Goal: Complete application form: Complete application form

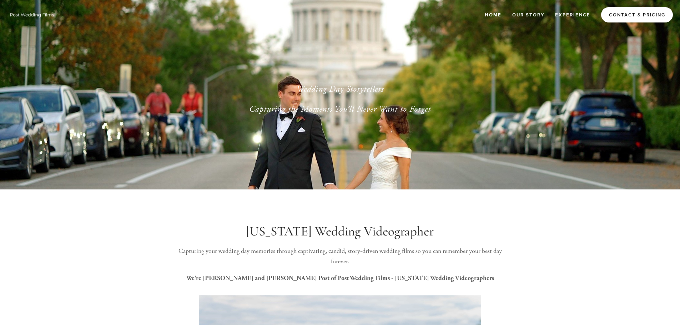
click at [622, 16] on link "Contact & Pricing" at bounding box center [637, 14] width 72 height 15
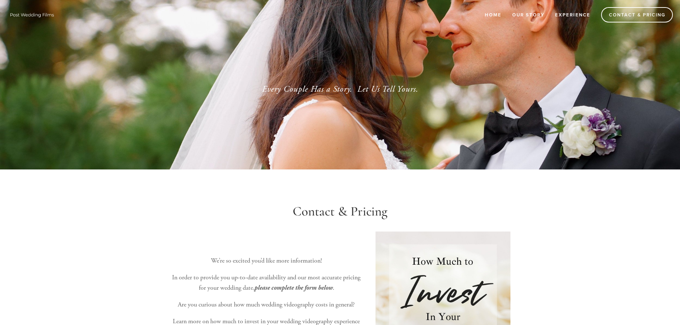
click at [30, 16] on img at bounding box center [32, 14] width 50 height 11
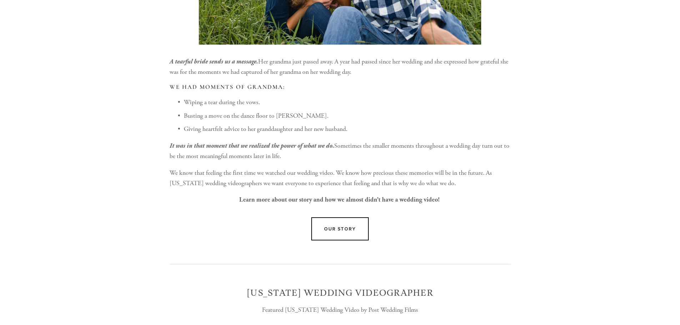
scroll to position [500, 0]
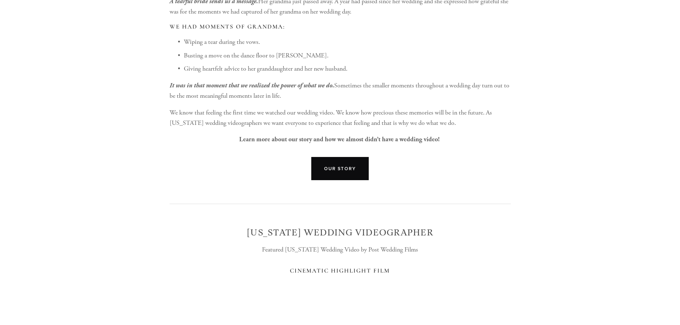
click at [333, 175] on link "Our Story" at bounding box center [340, 168] width 58 height 23
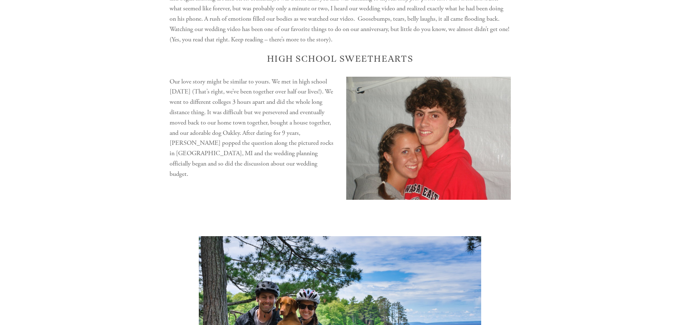
scroll to position [250, 0]
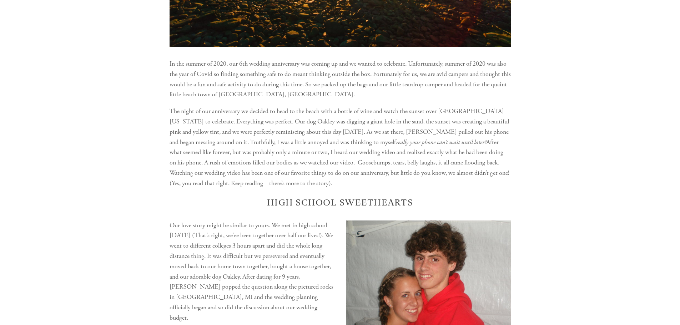
drag, startPoint x: 542, startPoint y: 202, endPoint x: 520, endPoint y: 197, distance: 23.1
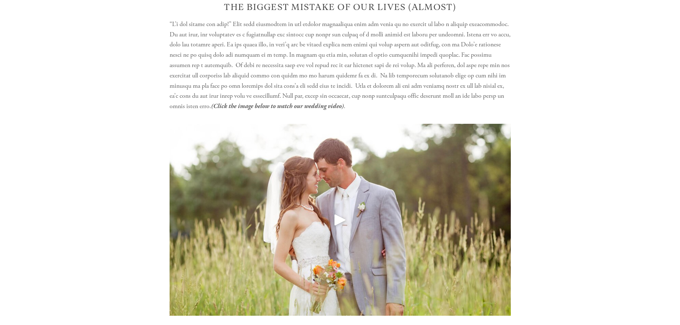
scroll to position [892, 0]
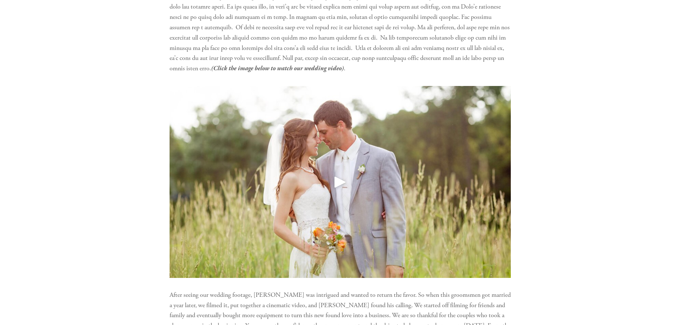
click at [326, 164] on div at bounding box center [339, 182] width 341 height 192
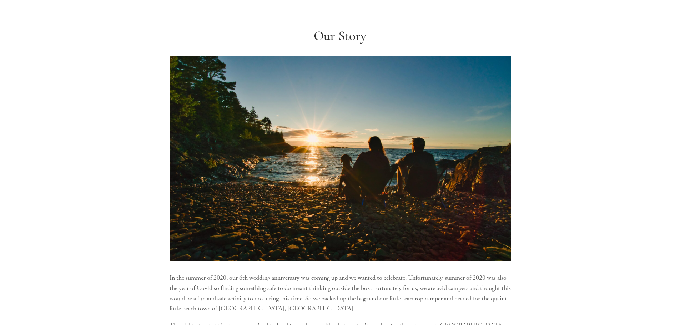
scroll to position [0, 0]
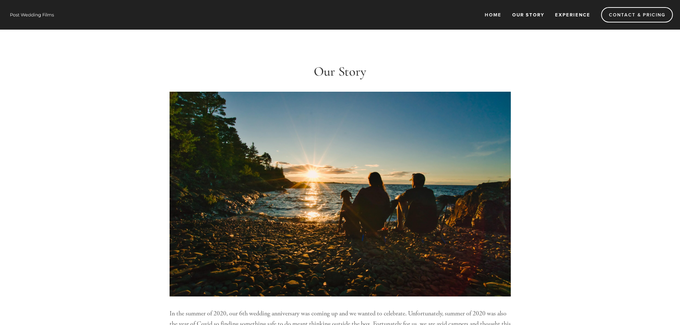
click at [568, 17] on link "Experience" at bounding box center [572, 15] width 45 height 12
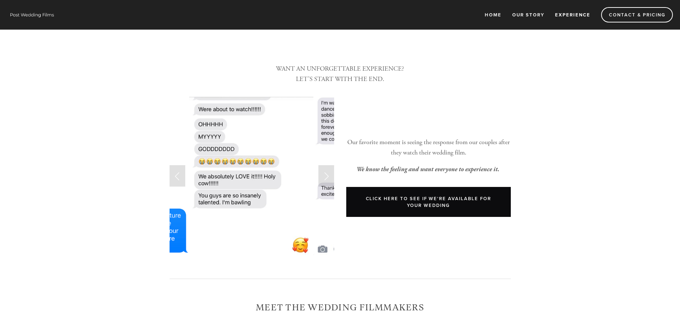
click at [478, 209] on link "Click Here to see if We're available for your wedding" at bounding box center [428, 202] width 164 height 30
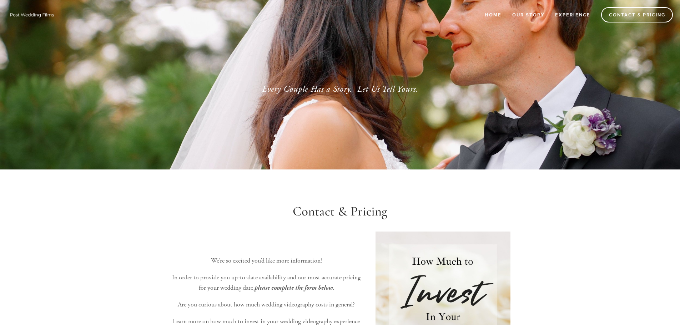
click at [24, 11] on img at bounding box center [32, 14] width 50 height 11
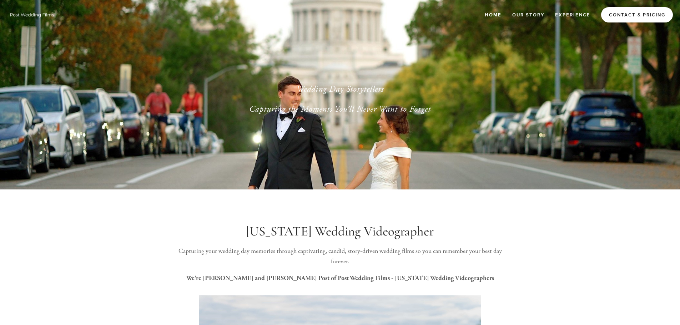
click at [648, 18] on link "Contact & Pricing" at bounding box center [637, 14] width 72 height 15
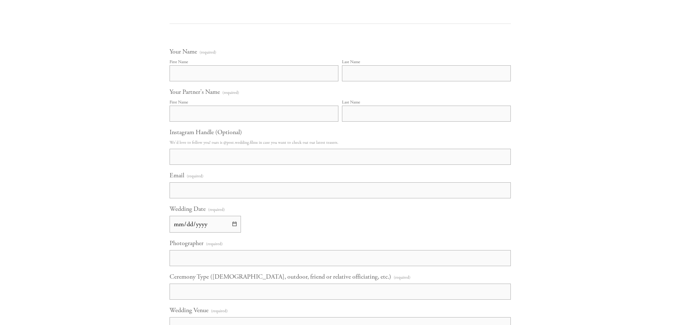
scroll to position [428, 0]
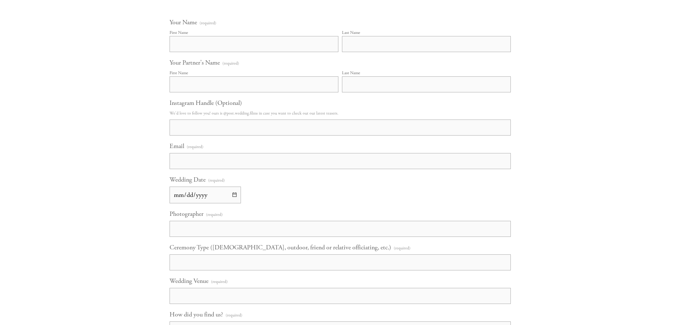
click at [187, 44] on input "First Name" at bounding box center [253, 44] width 169 height 16
type input "Alyssa"
click at [391, 50] on input "Last Name" at bounding box center [426, 44] width 169 height 16
type input "Hanson"
click at [192, 85] on input "First Name" at bounding box center [253, 84] width 169 height 16
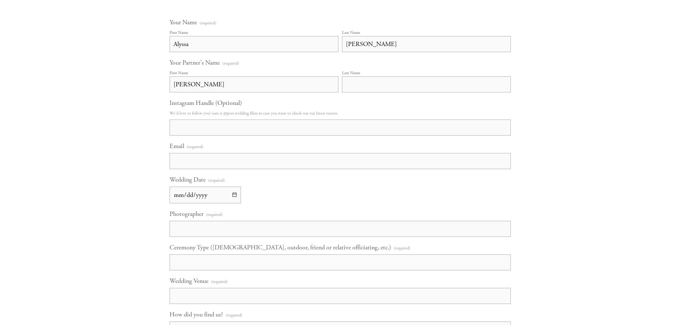
type input "Sam"
click at [367, 82] on input "Last Name" at bounding box center [426, 84] width 169 height 16
type input "Hoyt"
click at [207, 158] on input "Email (required)" at bounding box center [339, 161] width 341 height 16
type input "alyssahanson99@gmail.com"
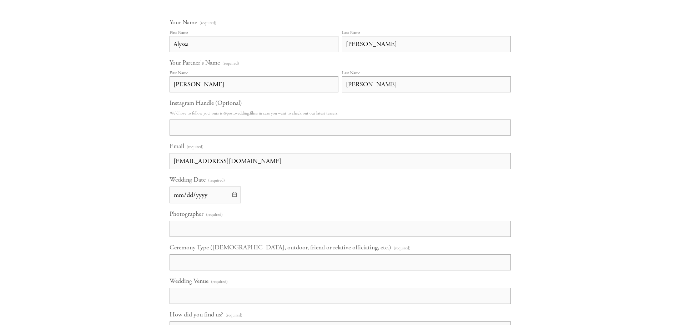
click at [207, 194] on input "Wedding Date (required)" at bounding box center [204, 195] width 71 height 17
click at [204, 196] on input "Wedding Date (required)" at bounding box center [204, 195] width 71 height 17
click at [207, 196] on input "Wedding Date (required)" at bounding box center [204, 195] width 71 height 17
click at [226, 198] on input "Wedding Date (required)" at bounding box center [204, 195] width 71 height 17
click at [237, 195] on input "Wedding Date (required)" at bounding box center [204, 195] width 71 height 17
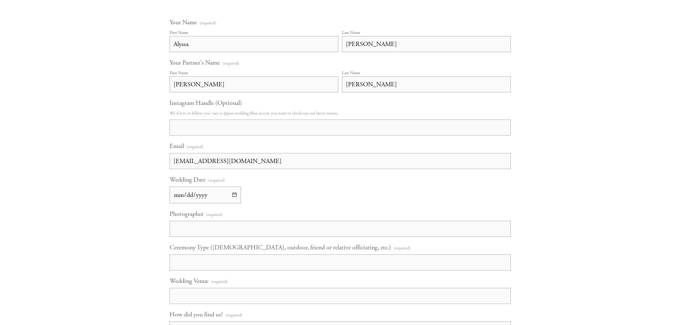
click at [235, 195] on input "Wedding Date (required)" at bounding box center [204, 195] width 71 height 17
type input "2026-10-02"
